Goal: Transaction & Acquisition: Purchase product/service

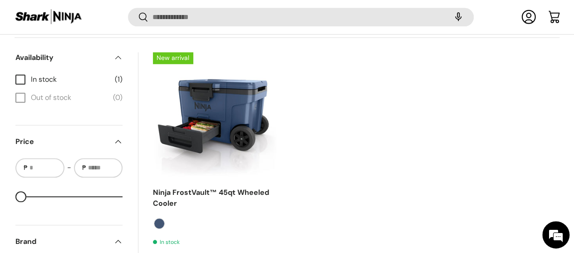
scroll to position [350, 0]
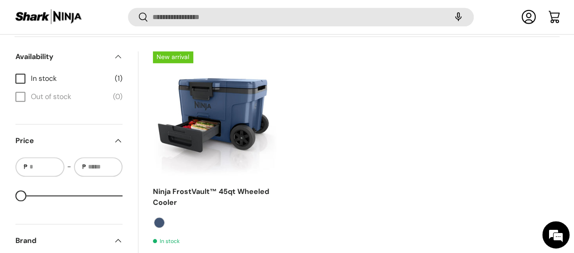
click at [191, 187] on link "Ninja FrostVault™ 45qt Wheeled Cooler" at bounding box center [211, 197] width 116 height 20
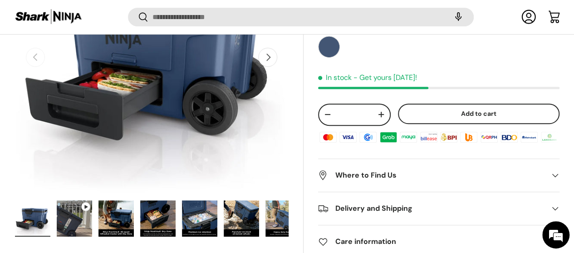
scroll to position [197, 0]
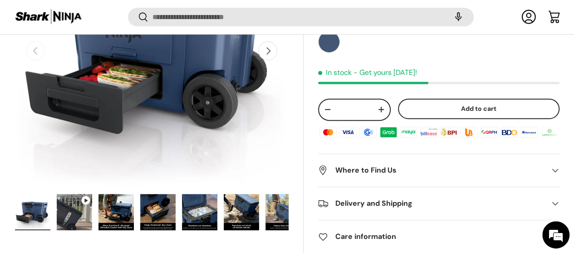
click at [92, 194] on img "Gallery Viewer" at bounding box center [74, 212] width 35 height 36
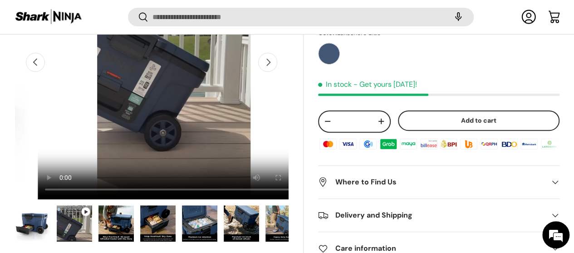
scroll to position [187, 0]
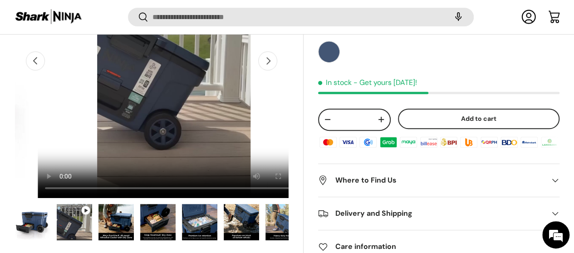
click at [134, 209] on img "Gallery Viewer" at bounding box center [116, 222] width 35 height 36
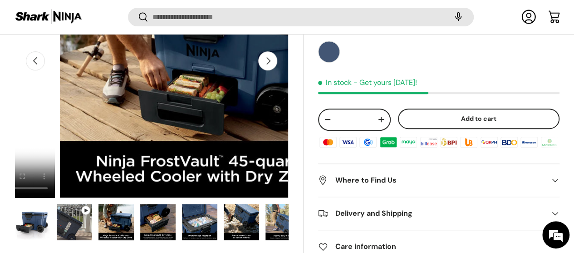
click at [169, 204] on img "Gallery Viewer" at bounding box center [157, 222] width 35 height 36
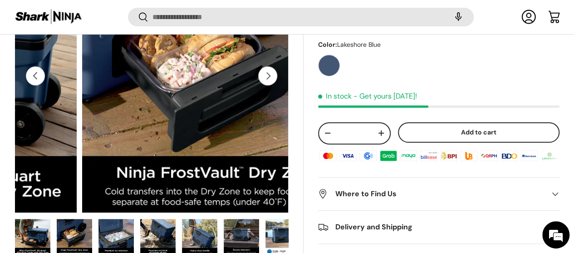
scroll to position [175, 0]
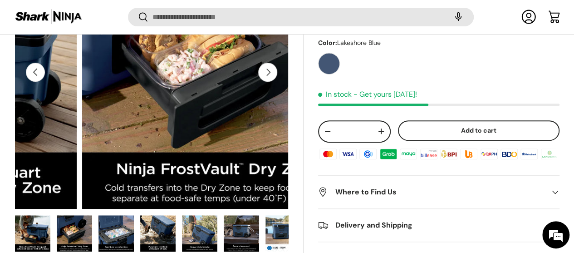
click at [163, 215] on img "Gallery Viewer" at bounding box center [157, 233] width 35 height 36
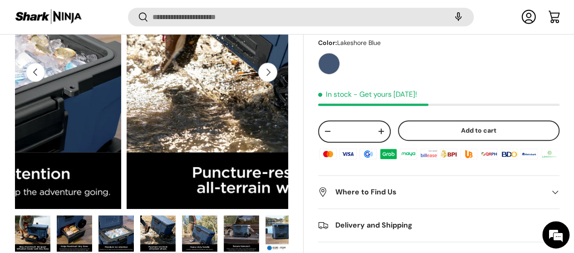
click at [123, 215] on img "Gallery Viewer" at bounding box center [116, 233] width 35 height 36
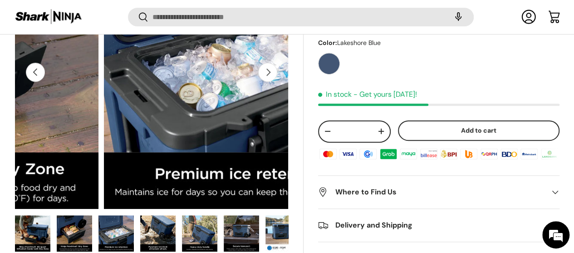
click at [167, 215] on img "Gallery Viewer" at bounding box center [157, 233] width 35 height 36
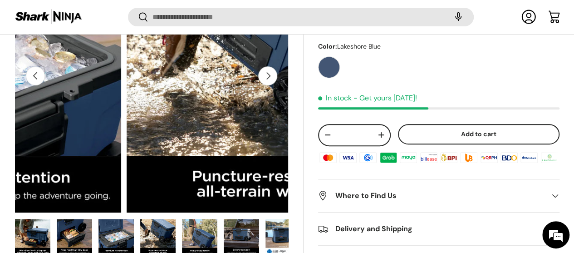
scroll to position [0, 119]
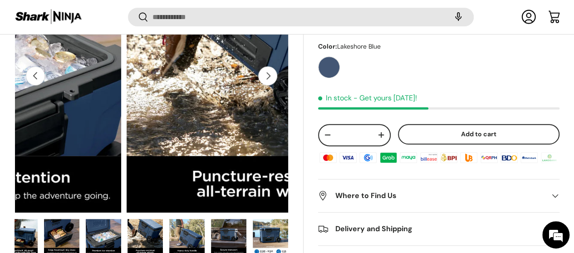
click at [212, 223] on img "Gallery Viewer" at bounding box center [228, 237] width 35 height 36
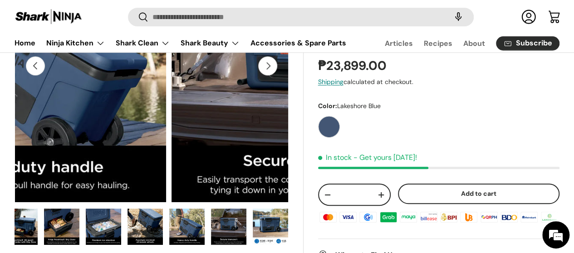
scroll to position [190, 0]
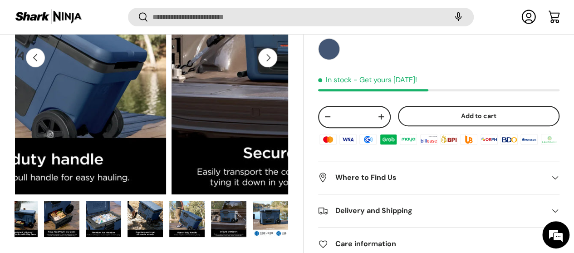
click at [252, 201] on button "Load image 8 in gallery view" at bounding box center [270, 218] width 36 height 37
